Goal: Task Accomplishment & Management: Use online tool/utility

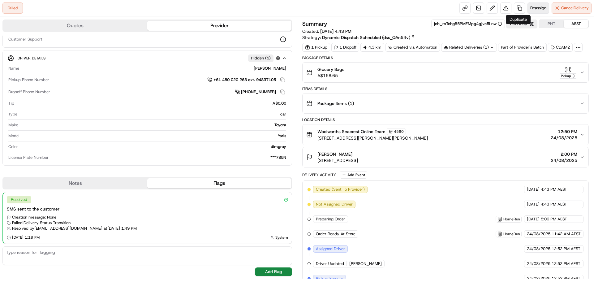
click at [528, 12] on button "Reassign" at bounding box center [539, 7] width 22 height 11
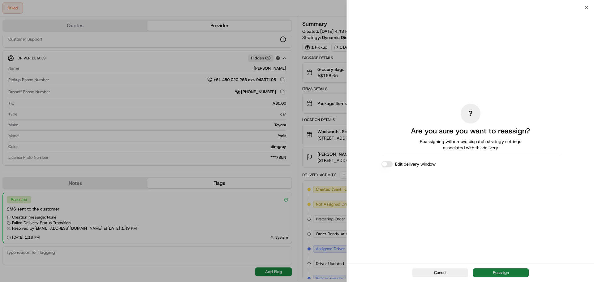
click at [491, 270] on button "Reassign" at bounding box center [501, 272] width 56 height 9
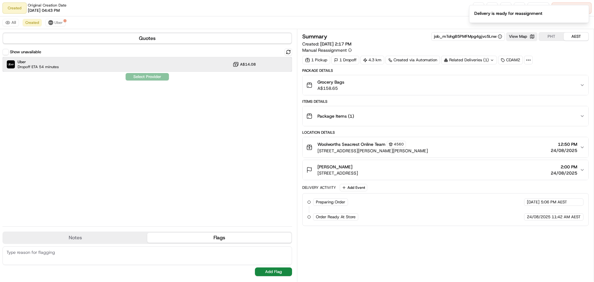
click at [200, 69] on div "Uber Dropoff ETA 54 minutes A$14.08" at bounding box center [147, 64] width 290 height 15
click at [167, 74] on button "Assign Provider" at bounding box center [147, 76] width 44 height 7
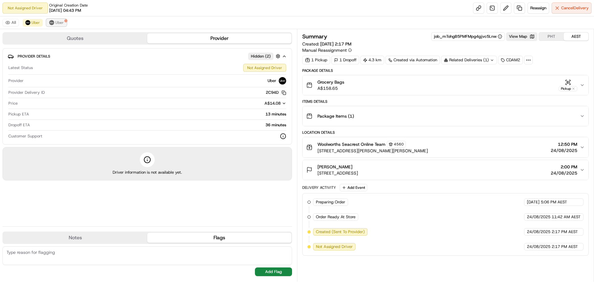
click at [54, 22] on button "Uber" at bounding box center [56, 22] width 20 height 7
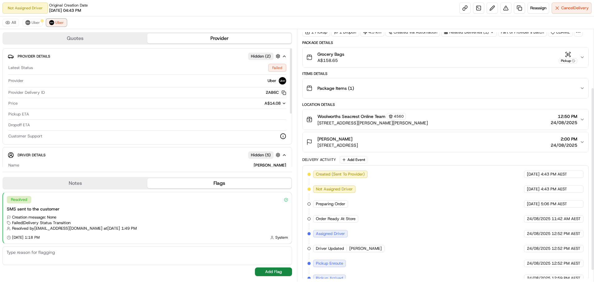
scroll to position [93, 0]
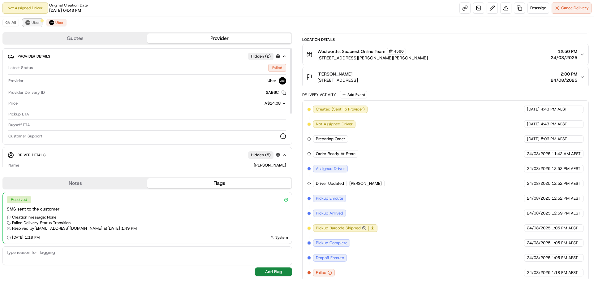
click at [27, 26] on button "Uber" at bounding box center [33, 22] width 20 height 7
